Goal: Task Accomplishment & Management: Manage account settings

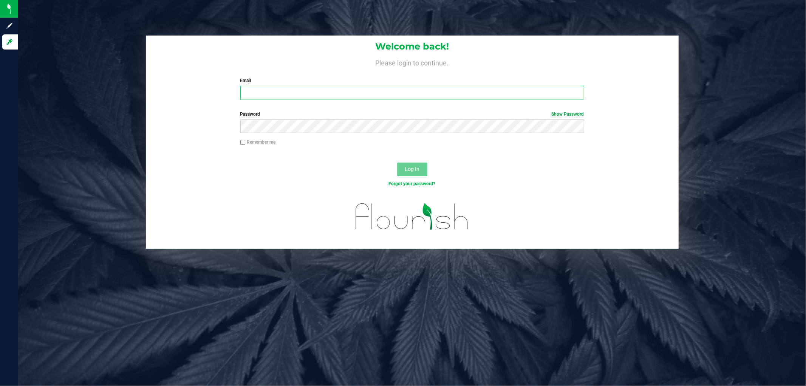
click at [322, 88] on input "Email" at bounding box center [412, 93] width 344 height 14
click at [464, 148] on form "Welcome back! Please login to continue. Email Required Please format your email…" at bounding box center [413, 142] width 522 height 213
click at [319, 89] on input "Email" at bounding box center [412, 93] width 344 height 14
type input "[EMAIL_ADDRESS][DOMAIN_NAME]"
click at [397, 163] on button "Log In" at bounding box center [412, 170] width 30 height 14
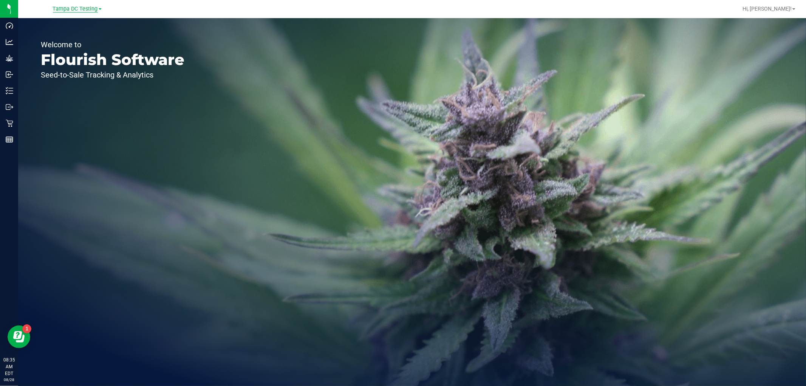
click at [93, 8] on span "Tampa DC Testing" at bounding box center [75, 9] width 45 height 7
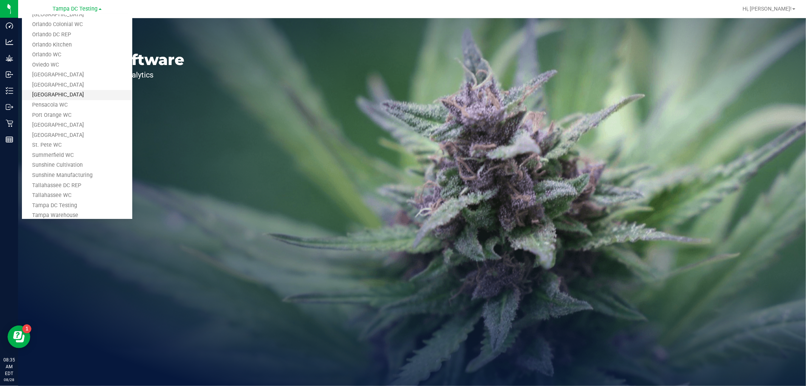
scroll to position [361, 0]
click at [81, 158] on link "Tampa Warehouse" at bounding box center [77, 158] width 110 height 10
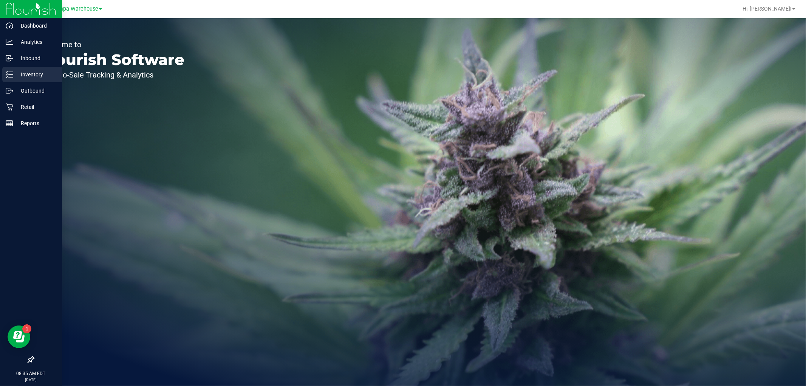
click at [23, 74] on p "Inventory" at bounding box center [35, 74] width 45 height 9
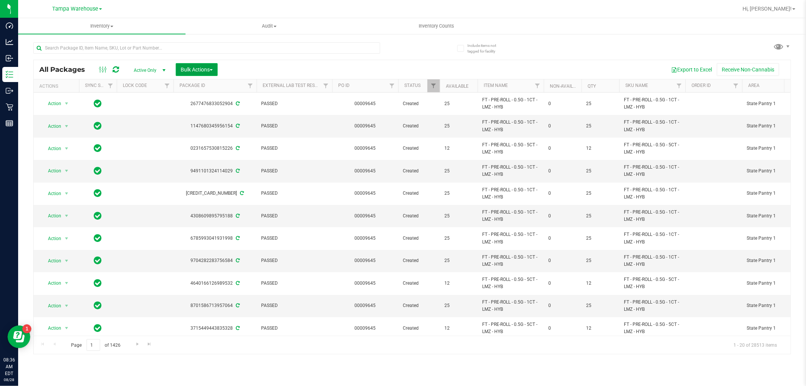
click at [207, 70] on span "Bulk Actions" at bounding box center [197, 70] width 32 height 6
click at [208, 90] on div "Add to outbound order" at bounding box center [211, 88] width 62 height 12
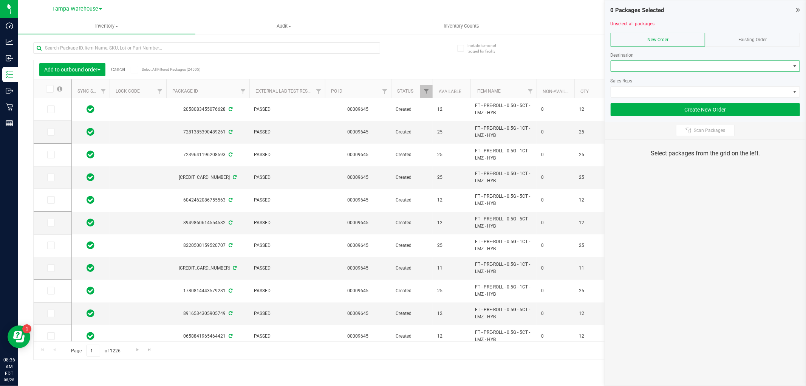
click at [675, 69] on span at bounding box center [700, 66] width 179 height 11
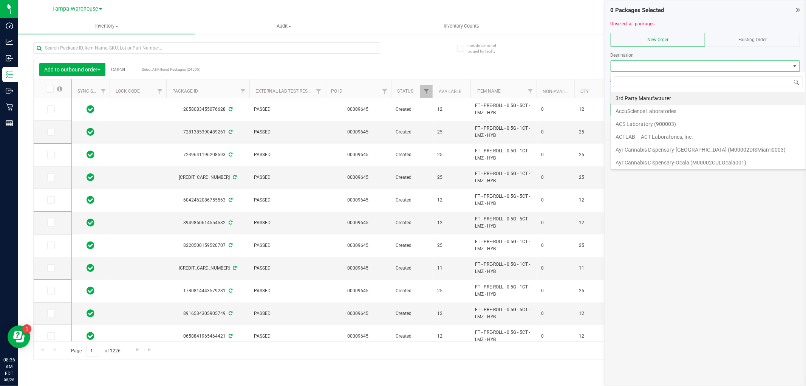
scroll to position [11, 189]
type input "jax"
click at [647, 111] on li "JAX DC REP" at bounding box center [705, 111] width 189 height 13
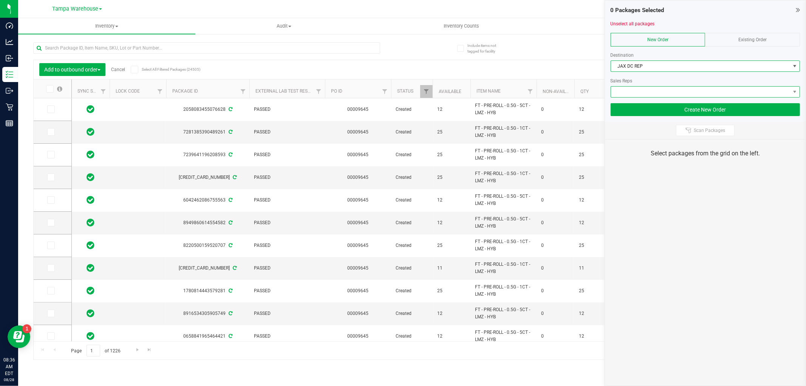
click at [645, 95] on span at bounding box center [700, 92] width 179 height 11
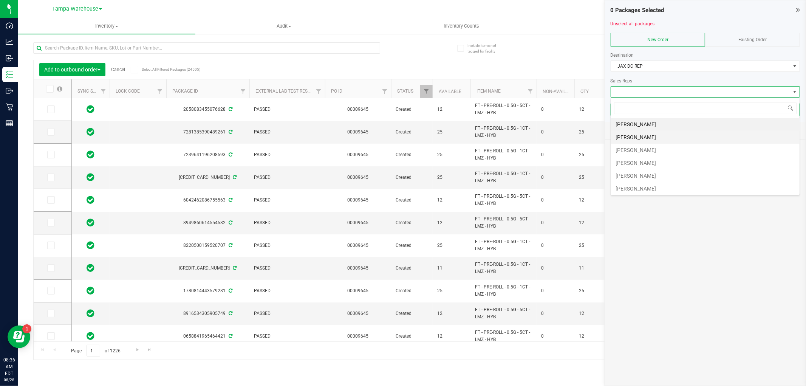
click at [641, 135] on li "[PERSON_NAME]" at bounding box center [705, 137] width 189 height 13
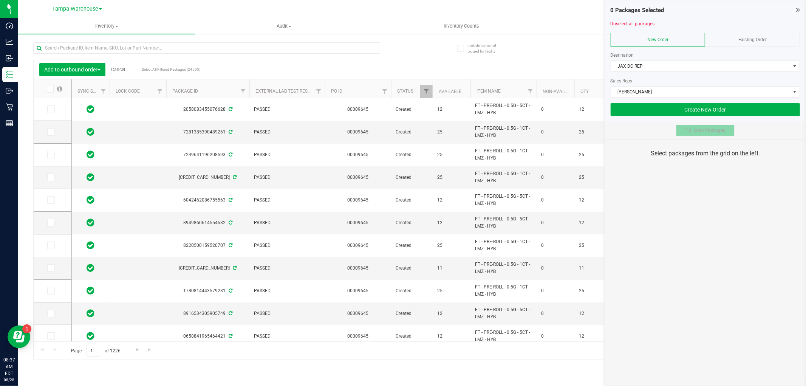
click at [706, 135] on button "Scan Packages" at bounding box center [705, 130] width 59 height 11
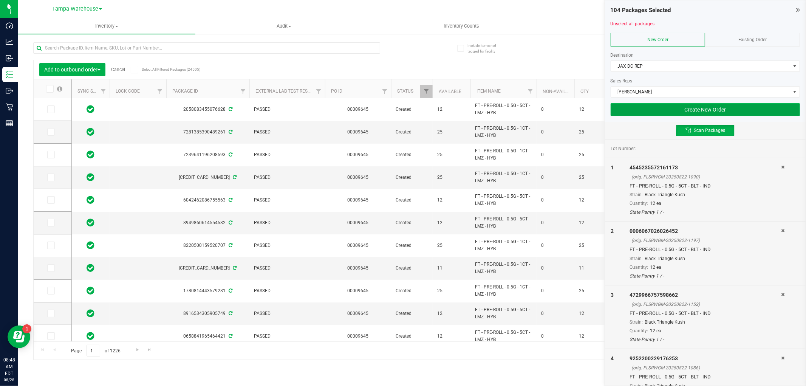
click at [693, 111] on button "Create New Order" at bounding box center [705, 109] width 189 height 13
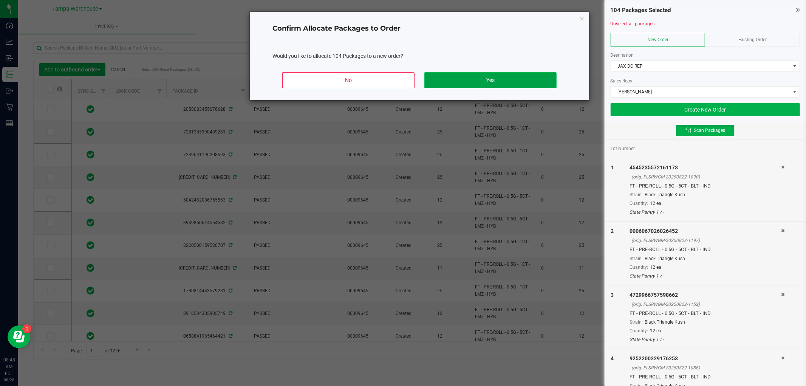
click at [536, 80] on button "Yes" at bounding box center [490, 80] width 132 height 16
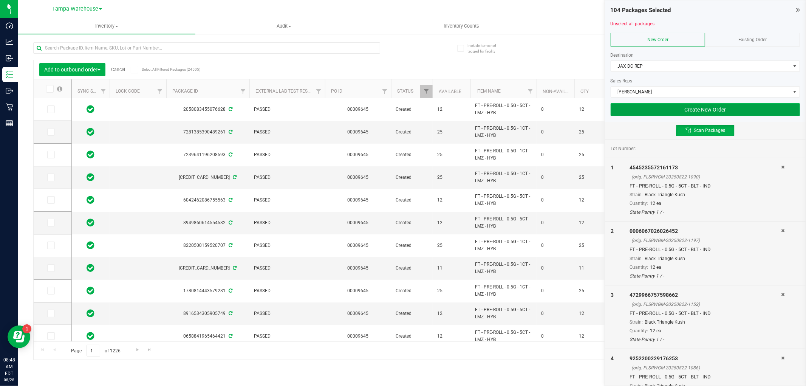
click at [687, 108] on button "Create New Order" at bounding box center [705, 109] width 189 height 13
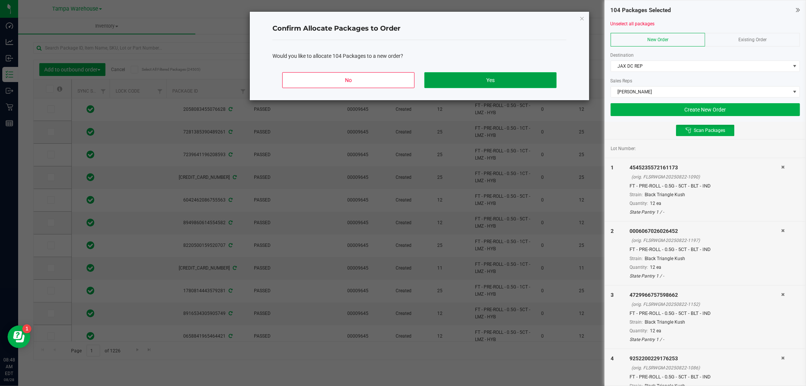
click at [489, 81] on button "Yes" at bounding box center [490, 80] width 132 height 16
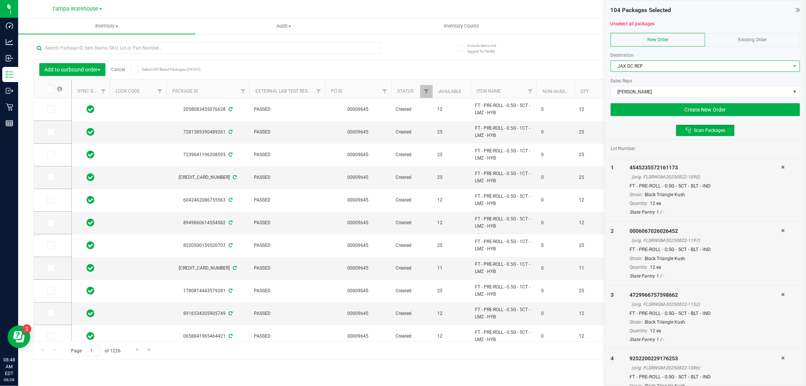
click at [672, 67] on span "JAX DC REP" at bounding box center [700, 66] width 179 height 11
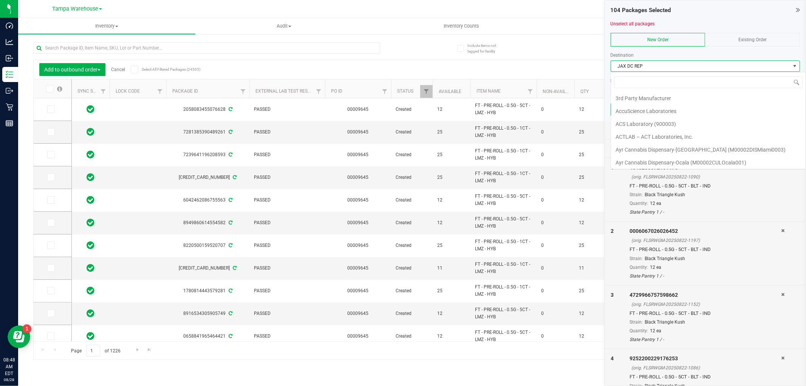
scroll to position [687, 0]
click at [670, 184] on li "JAX DC REP" at bounding box center [708, 190] width 195 height 13
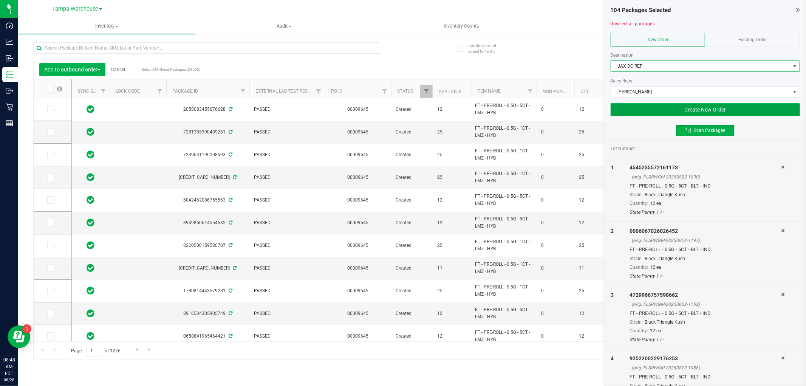
click at [656, 110] on button "Create New Order" at bounding box center [705, 109] width 189 height 13
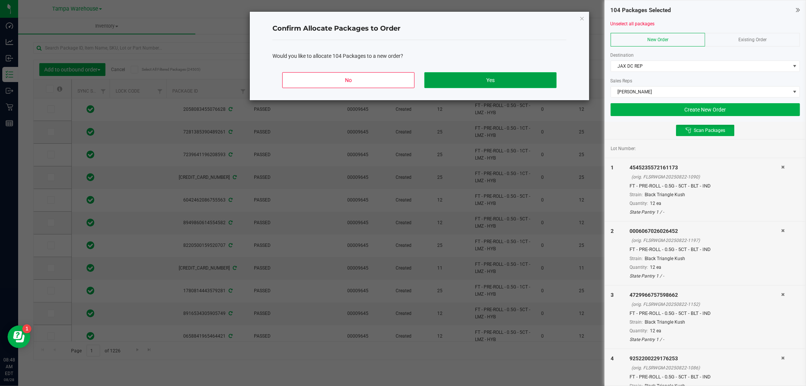
click at [545, 77] on button "Yes" at bounding box center [490, 80] width 132 height 16
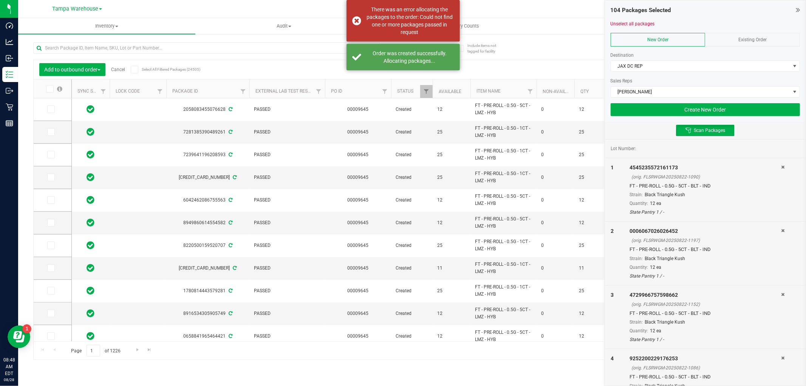
click at [564, 40] on div "Add to outbound order Cancel Select All Filtered Packages (24505) Add to manufa…" at bounding box center [412, 197] width 758 height 325
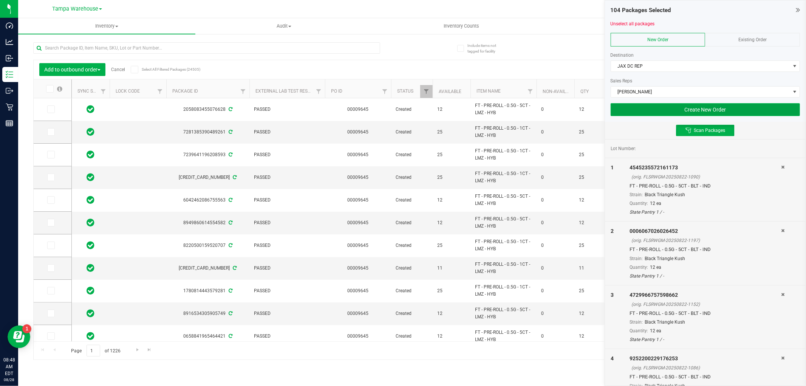
click at [671, 106] on button "Create New Order" at bounding box center [705, 109] width 189 height 13
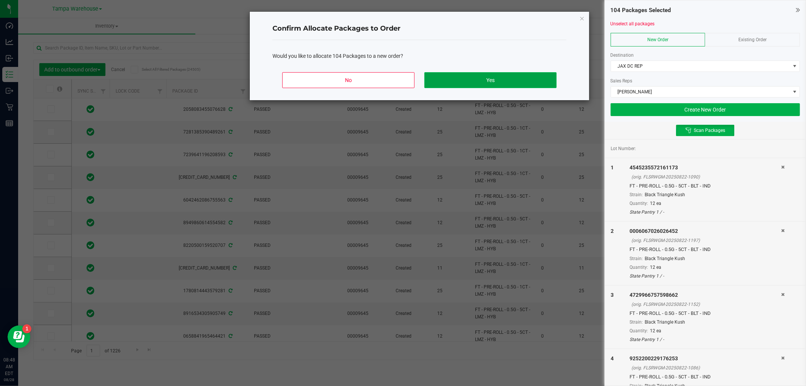
click at [479, 82] on button "Yes" at bounding box center [490, 80] width 132 height 16
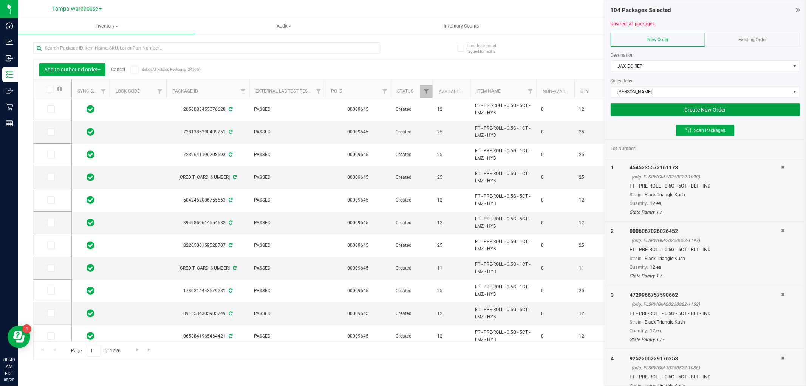
click at [694, 111] on button "Create New Order" at bounding box center [705, 109] width 189 height 13
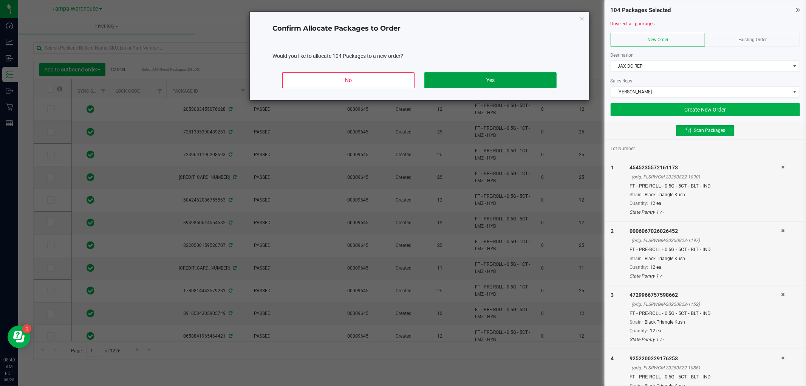
click at [537, 80] on button "Yes" at bounding box center [490, 80] width 132 height 16
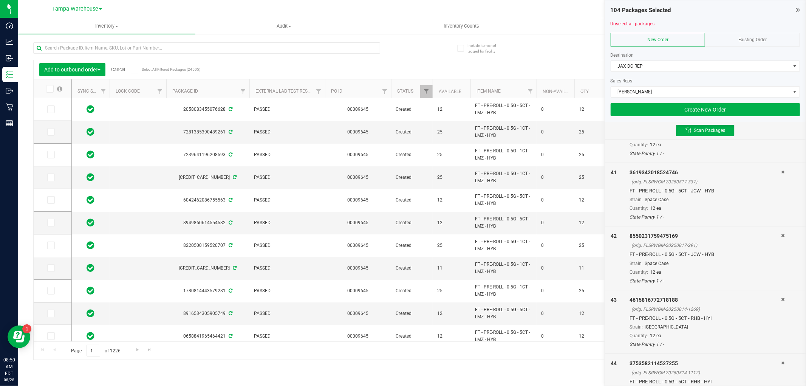
scroll to position [2561, 0]
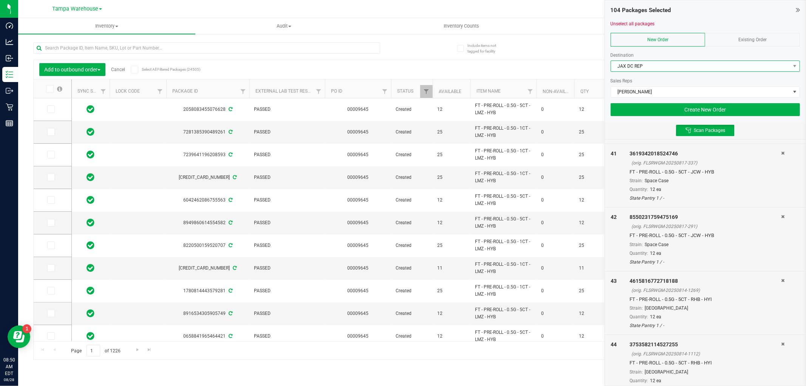
click at [658, 64] on span "JAX DC REP" at bounding box center [700, 66] width 179 height 11
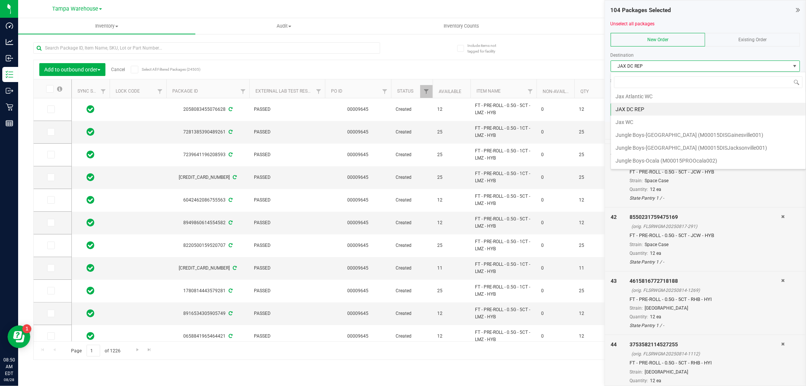
scroll to position [855, 0]
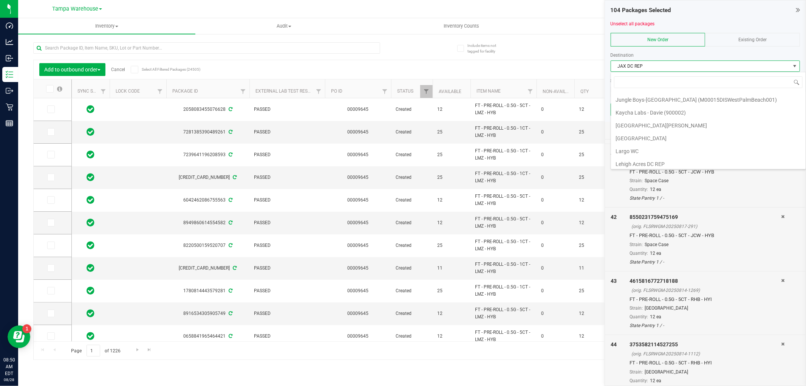
click at [669, 65] on span "JAX DC REP" at bounding box center [700, 66] width 179 height 11
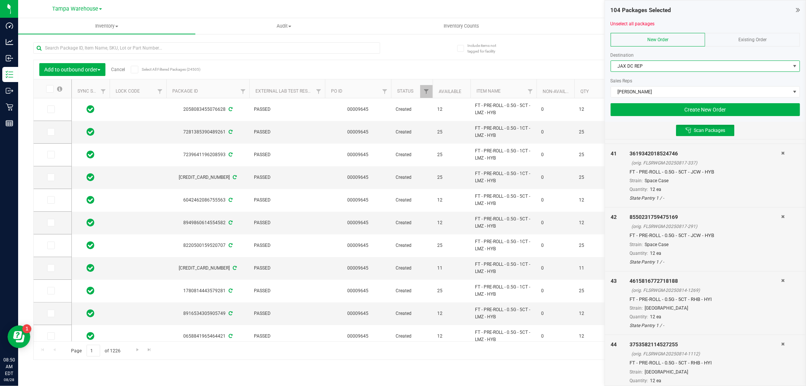
click at [681, 64] on span "JAX DC REP" at bounding box center [700, 66] width 179 height 11
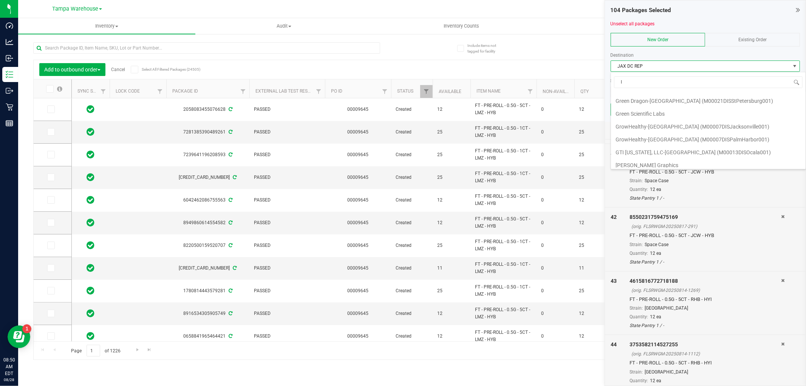
scroll to position [0, 0]
type input "lehi"
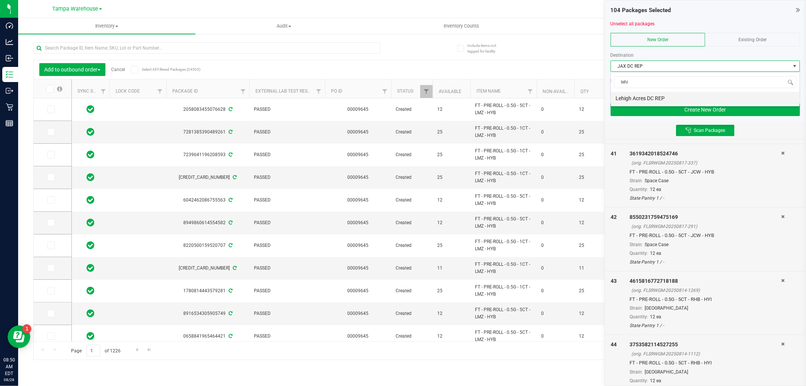
click at [652, 97] on li "Lehigh Acres DC REP" at bounding box center [705, 98] width 189 height 13
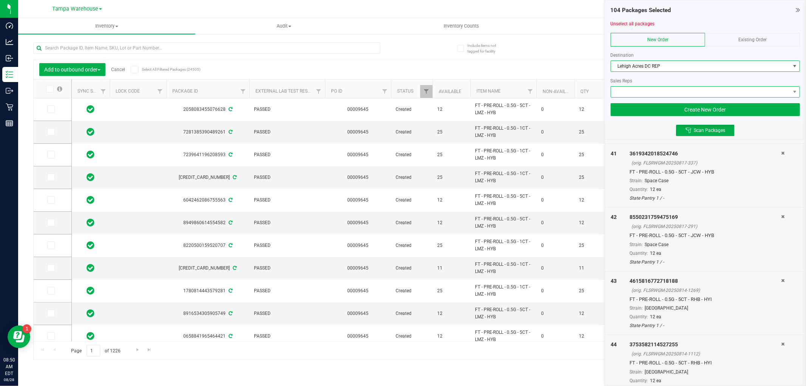
click at [651, 93] on span at bounding box center [700, 92] width 179 height 11
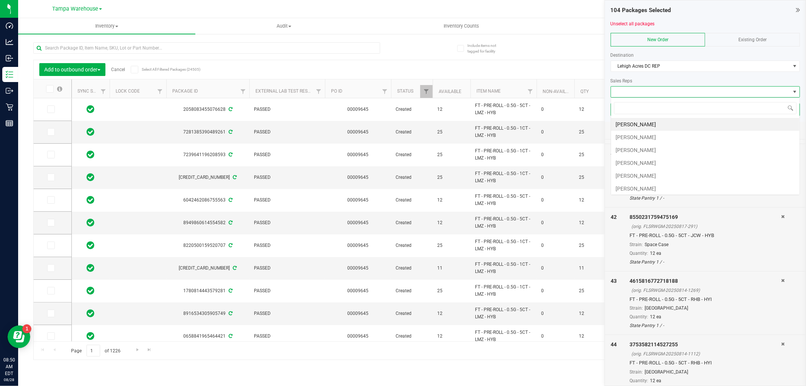
scroll to position [11, 189]
click at [644, 139] on li "[PERSON_NAME]" at bounding box center [705, 137] width 189 height 13
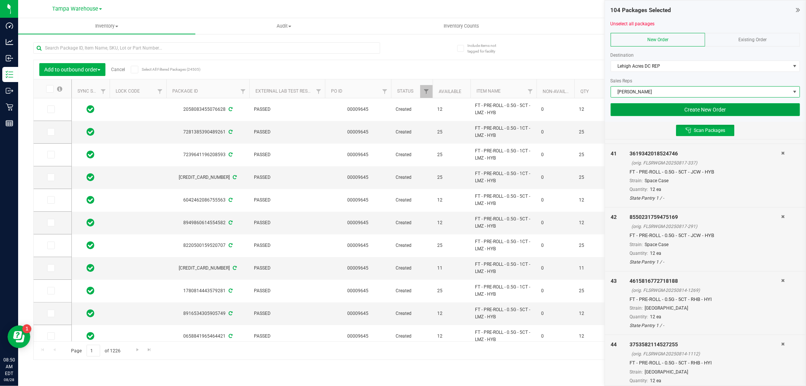
click at [654, 109] on button "Create New Order" at bounding box center [705, 109] width 189 height 13
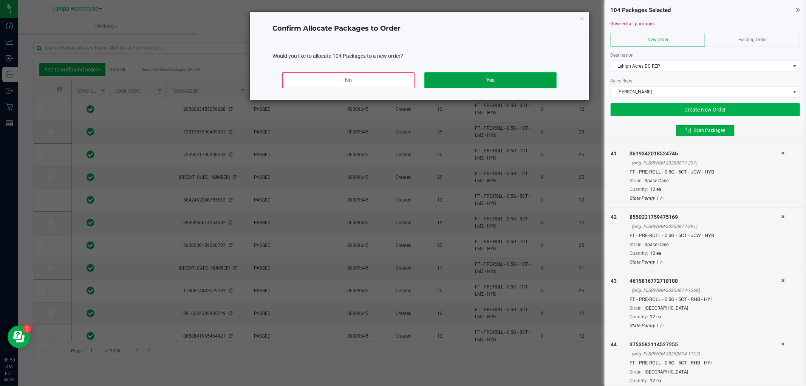
click at [520, 80] on button "Yes" at bounding box center [490, 80] width 132 height 16
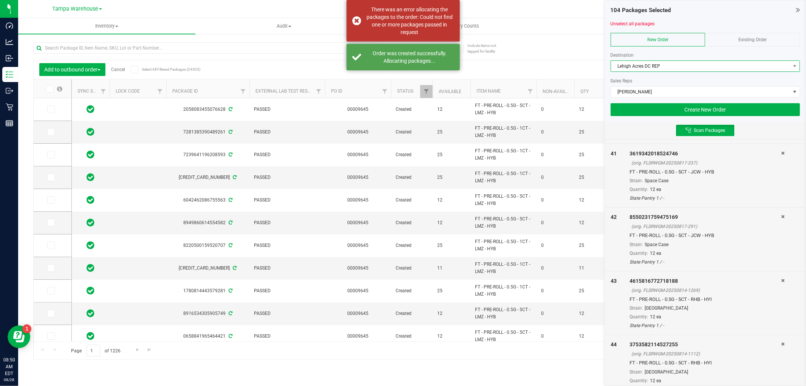
click at [644, 68] on span "Lehigh Acres DC REP" at bounding box center [700, 66] width 179 height 11
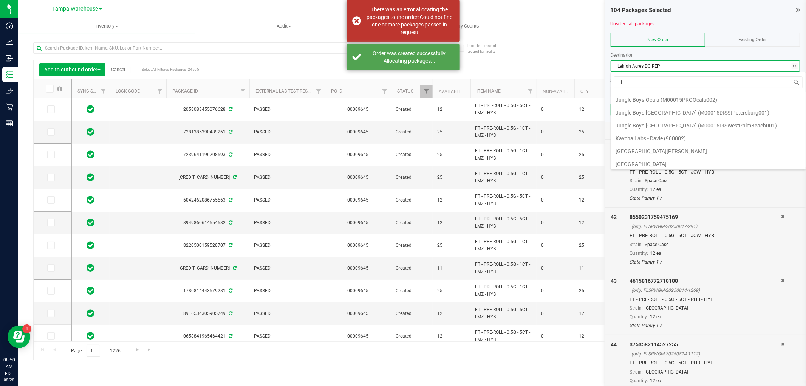
scroll to position [0, 0]
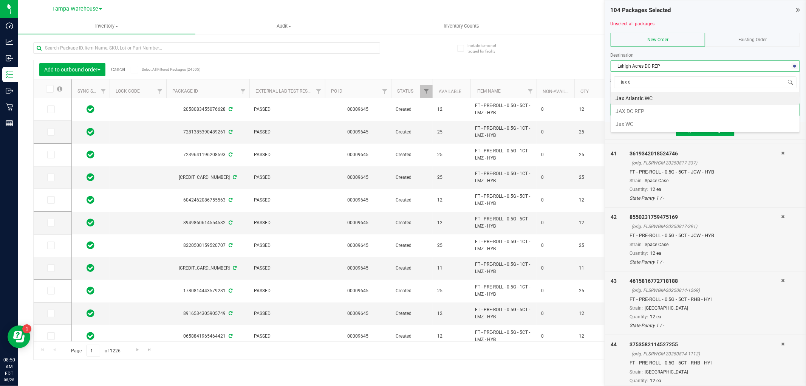
type input "jax dc"
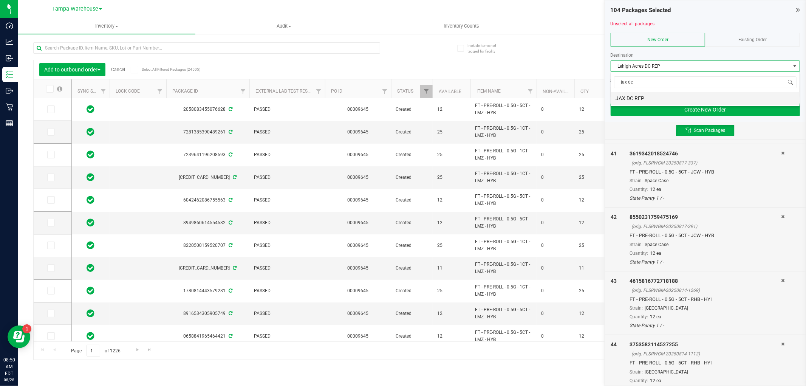
click at [668, 102] on li "JAX DC REP" at bounding box center [705, 98] width 189 height 13
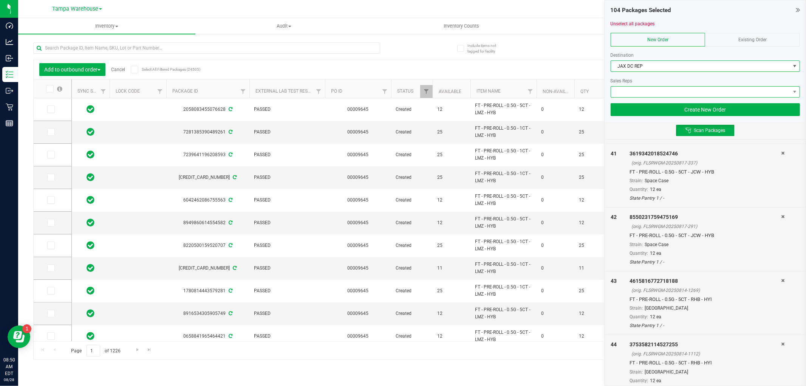
click at [672, 93] on span at bounding box center [700, 92] width 179 height 11
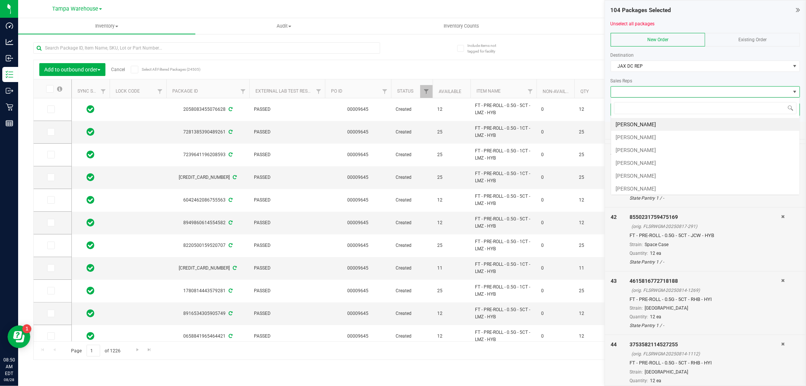
scroll to position [11, 189]
click at [652, 133] on li "[PERSON_NAME]" at bounding box center [705, 137] width 189 height 13
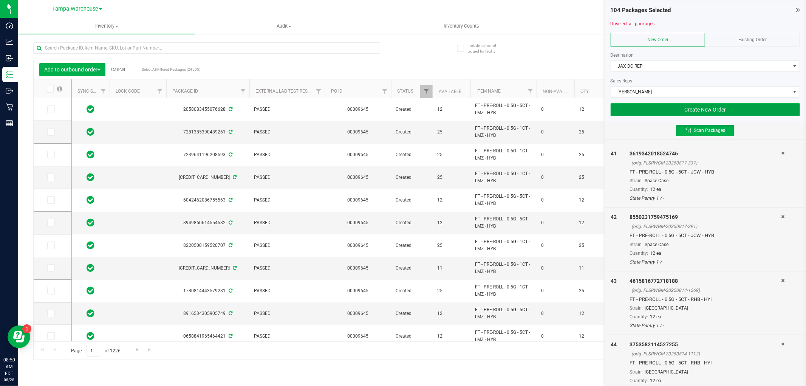
click at [667, 110] on button "Create New Order" at bounding box center [705, 109] width 189 height 13
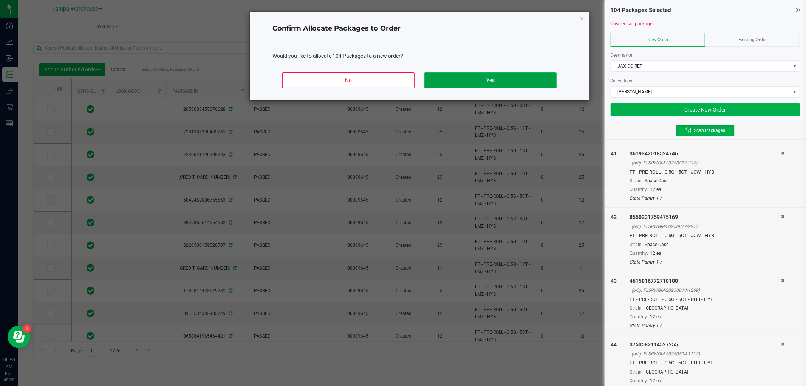
click at [545, 81] on button "Yes" at bounding box center [490, 80] width 132 height 16
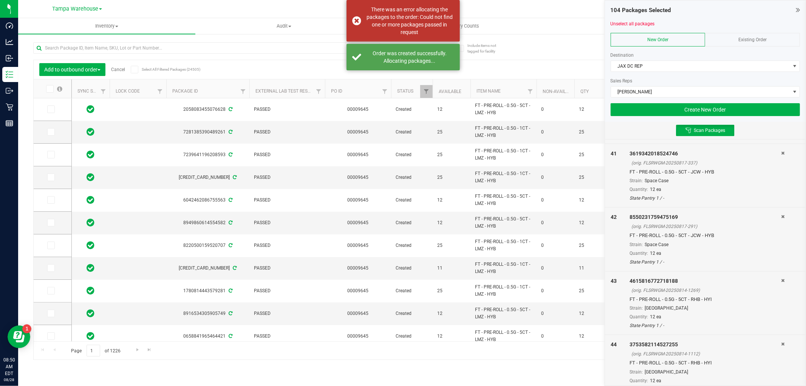
click at [120, 69] on link "Cancel" at bounding box center [118, 69] width 14 height 5
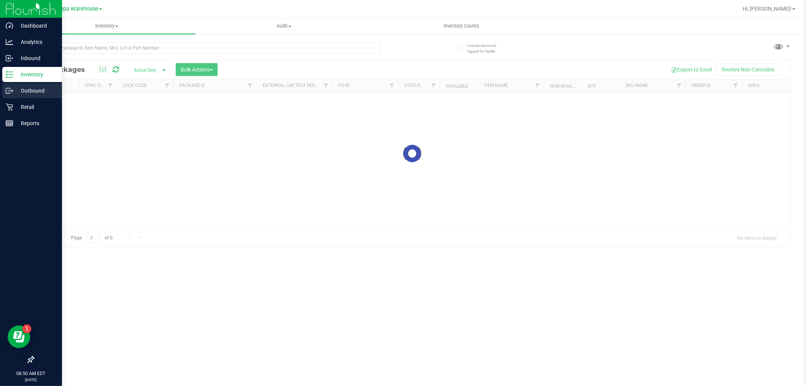
click at [30, 87] on p "Outbound" at bounding box center [35, 90] width 45 height 9
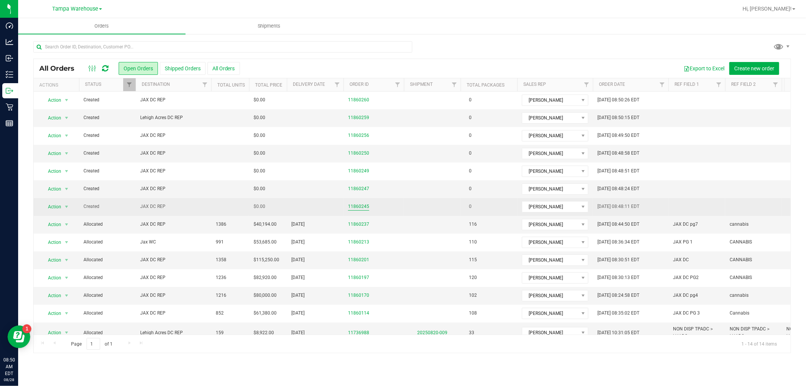
click at [362, 206] on link "11860245" at bounding box center [358, 206] width 21 height 7
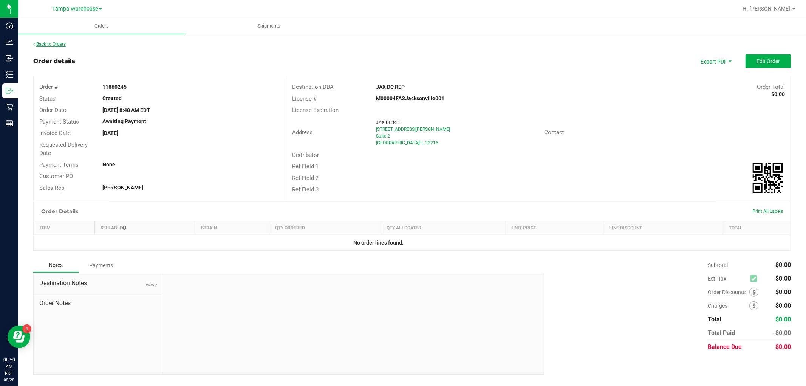
click at [53, 43] on link "Back to Orders" at bounding box center [49, 44] width 33 height 5
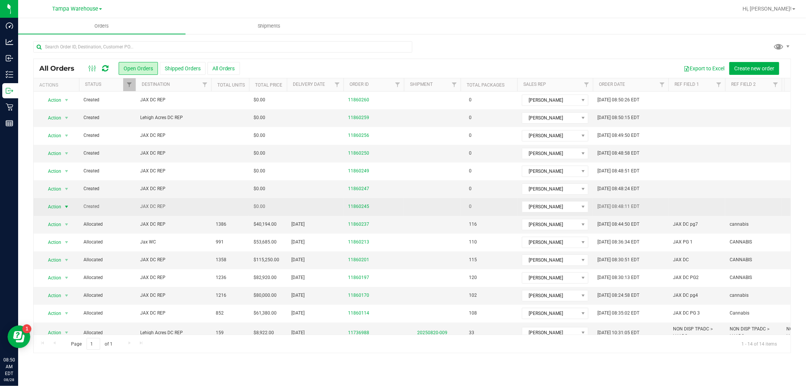
click at [67, 205] on span "select" at bounding box center [66, 207] width 6 height 6
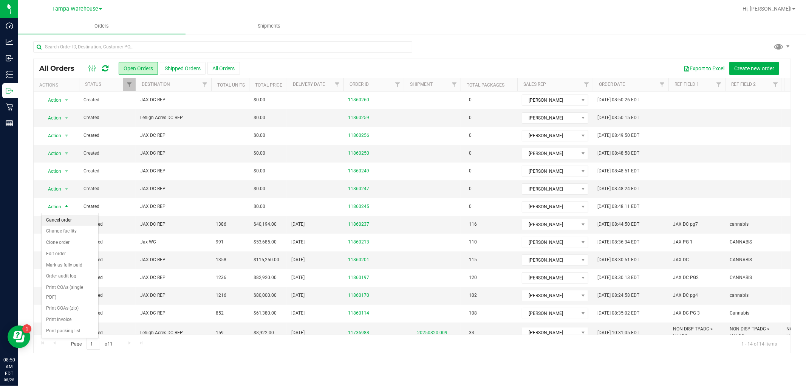
click at [62, 220] on li "Cancel order" at bounding box center [70, 220] width 57 height 11
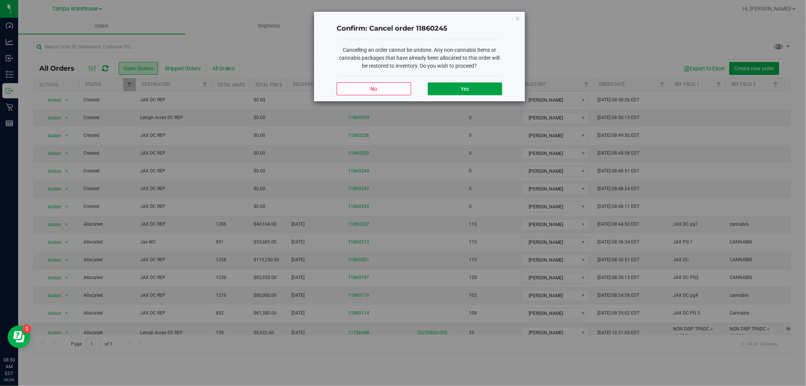
click at [454, 91] on button "Yes" at bounding box center [465, 88] width 74 height 13
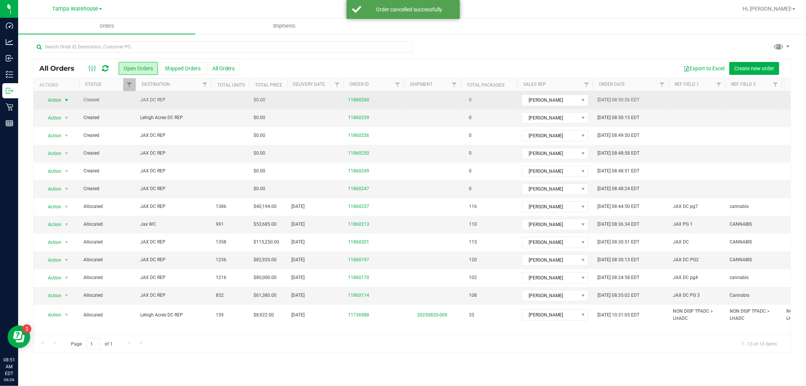
click at [65, 99] on span "select" at bounding box center [66, 100] width 6 height 6
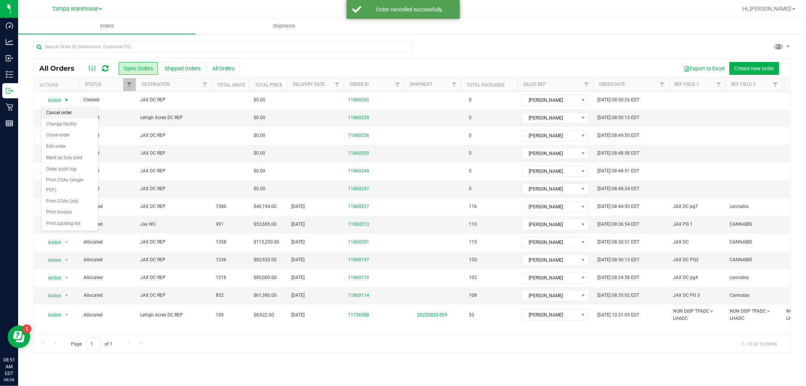
click at [67, 112] on li "Cancel order" at bounding box center [70, 112] width 57 height 11
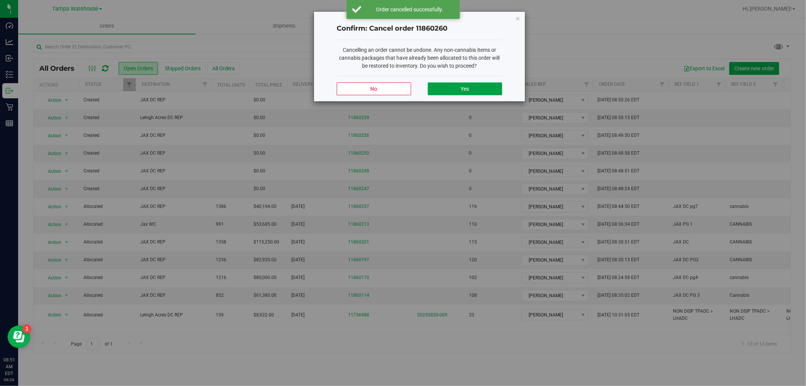
click at [480, 88] on button "Yes" at bounding box center [465, 88] width 74 height 13
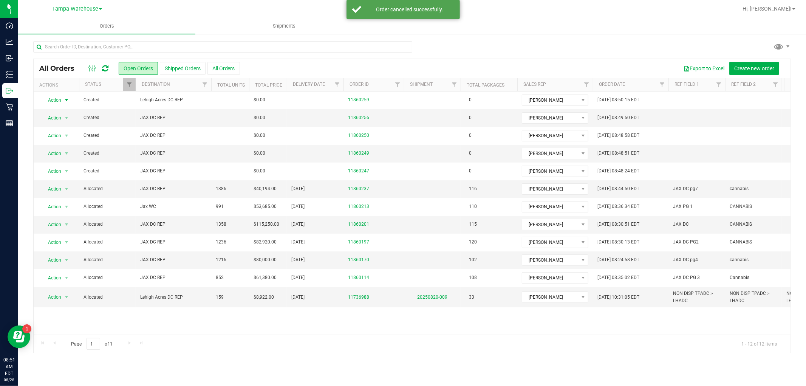
click at [63, 100] on span "select" at bounding box center [66, 100] width 6 height 6
click at [73, 112] on li "Cancel order" at bounding box center [70, 112] width 57 height 11
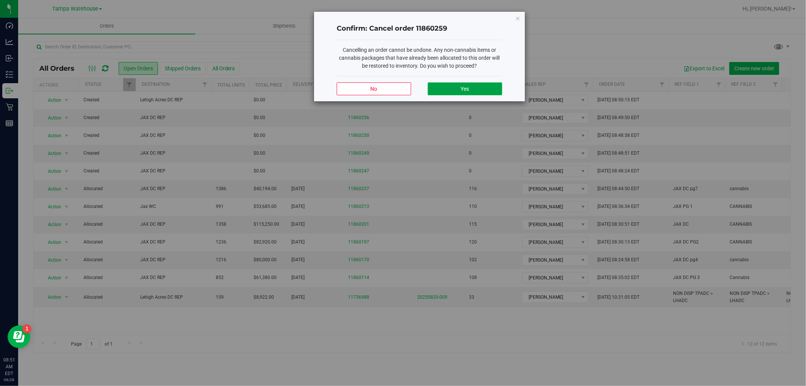
click at [465, 85] on button "Yes" at bounding box center [465, 88] width 74 height 13
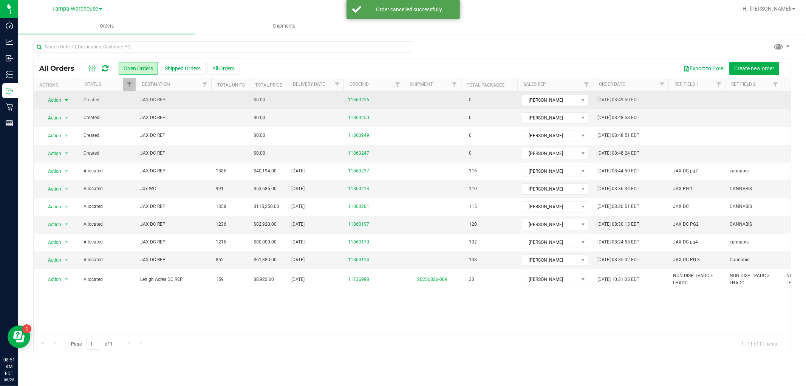
click at [62, 99] on span "select" at bounding box center [66, 100] width 9 height 11
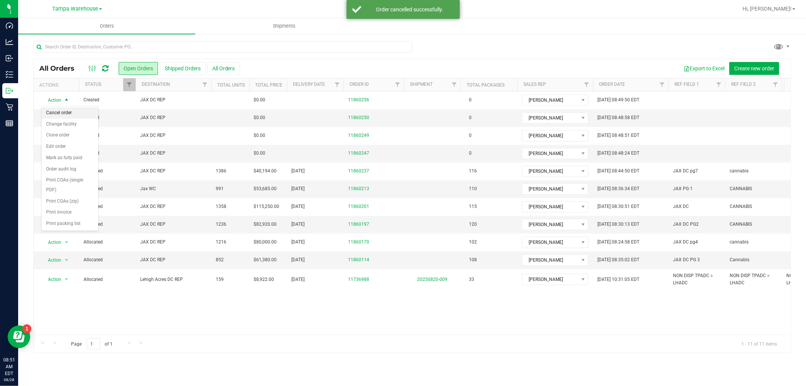
click at [78, 114] on li "Cancel order" at bounding box center [70, 112] width 57 height 11
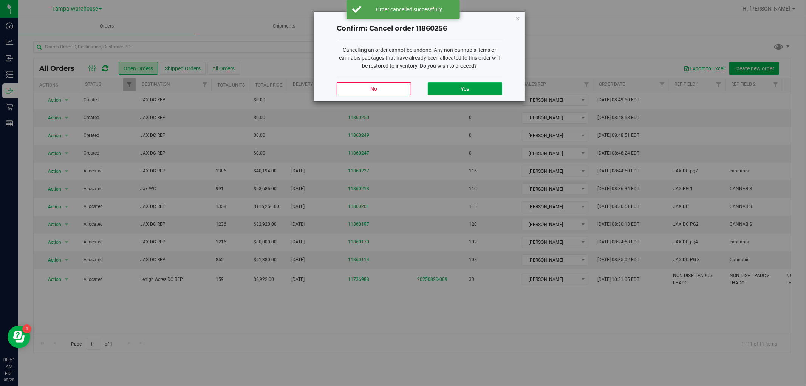
click at [484, 90] on button "Yes" at bounding box center [465, 88] width 74 height 13
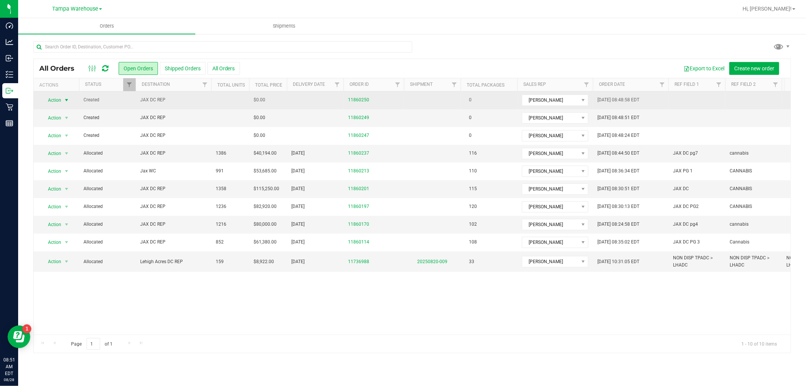
click at [67, 98] on span "select" at bounding box center [66, 100] width 6 height 6
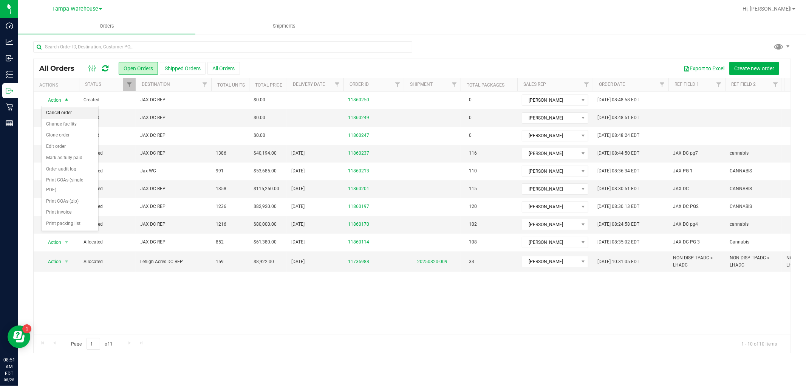
click at [70, 114] on li "Cancel order" at bounding box center [70, 112] width 57 height 11
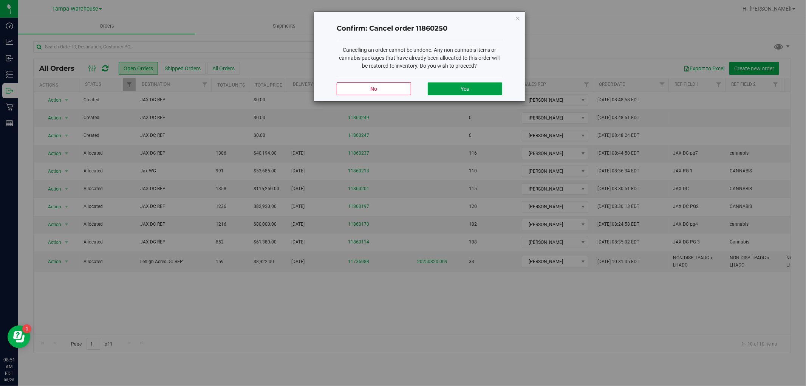
click at [476, 85] on button "Yes" at bounding box center [465, 88] width 74 height 13
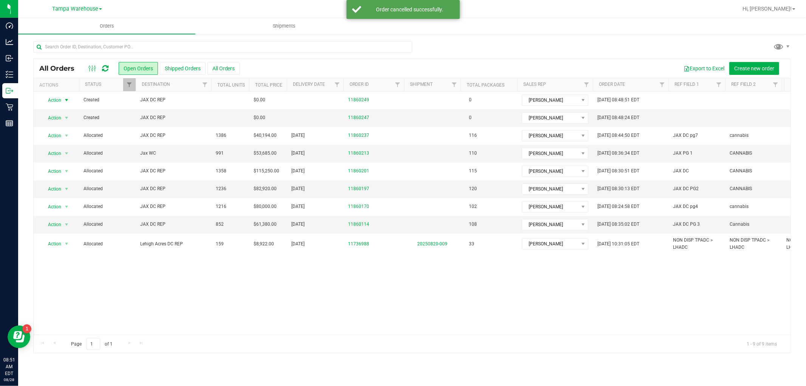
click at [63, 100] on span "select" at bounding box center [66, 100] width 6 height 6
click at [70, 111] on li "Cancel order" at bounding box center [70, 112] width 57 height 11
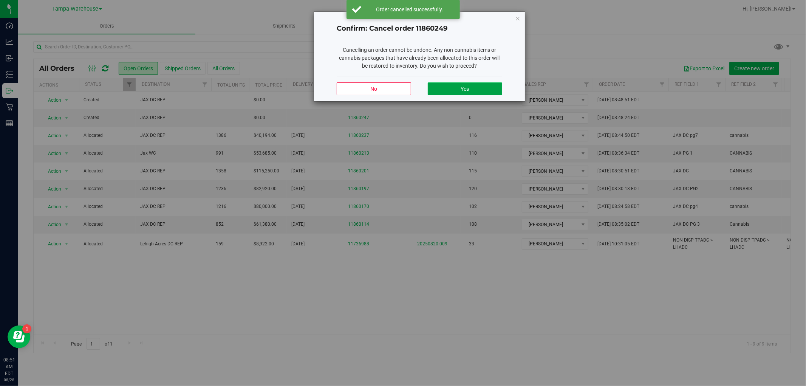
click at [484, 91] on button "Yes" at bounding box center [465, 88] width 74 height 13
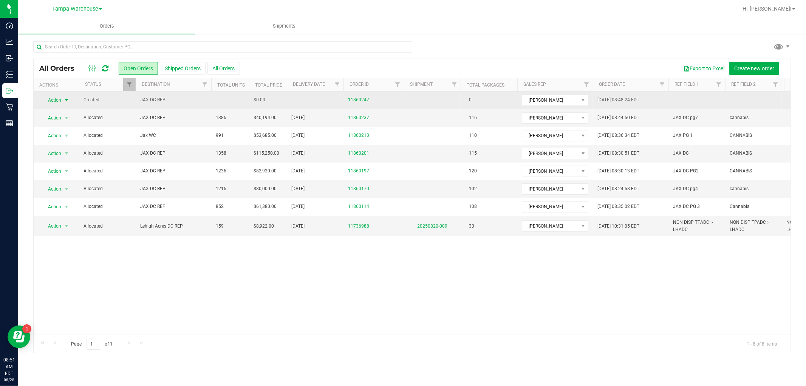
click at [66, 101] on span "select" at bounding box center [66, 100] width 6 height 6
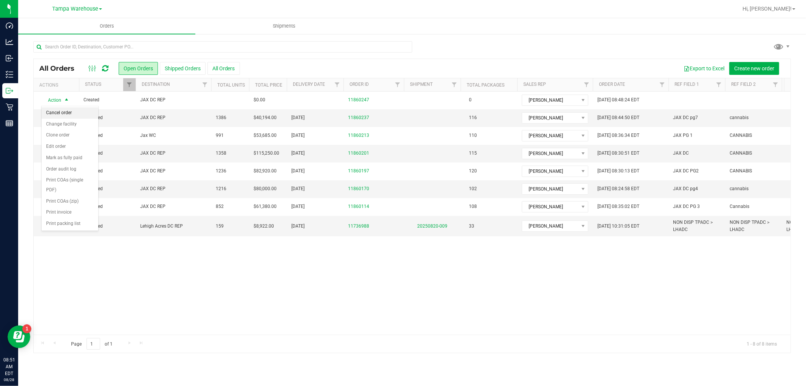
click at [70, 112] on li "Cancel order" at bounding box center [70, 112] width 57 height 11
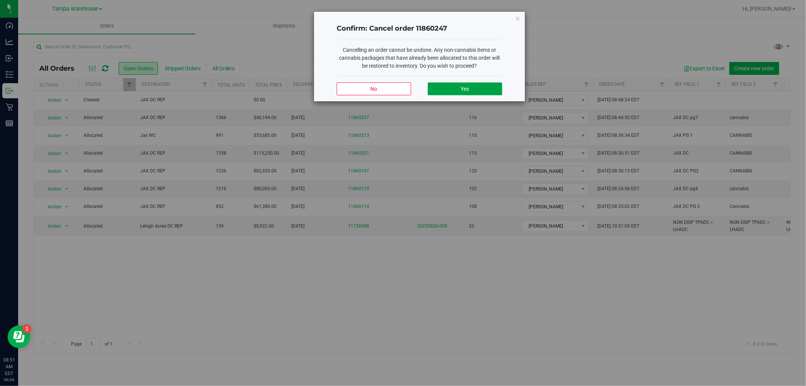
click at [479, 91] on button "Yes" at bounding box center [465, 88] width 74 height 13
